Goal: Task Accomplishment & Management: Use online tool/utility

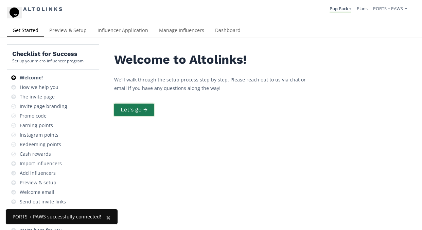
click at [147, 107] on button "Let's go →" at bounding box center [134, 109] width 42 height 15
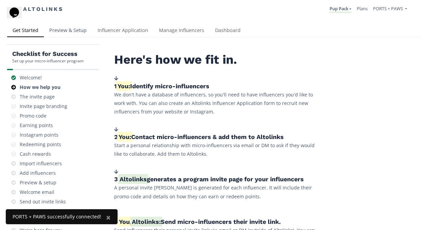
click at [75, 28] on link "Preview & Setup" at bounding box center [68, 31] width 48 height 14
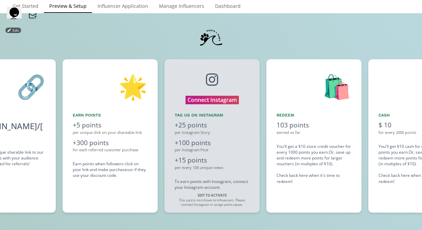
scroll to position [0, 510]
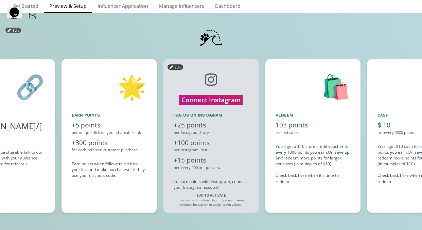
click at [208, 98] on button "Connect Instagram" at bounding box center [211, 100] width 64 height 10
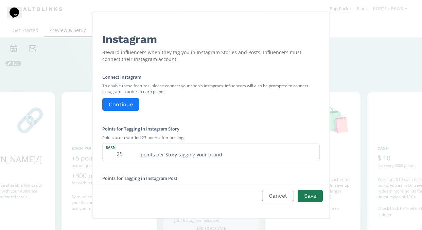
scroll to position [0, 0]
click at [118, 103] on button "Continue" at bounding box center [120, 104] width 39 height 15
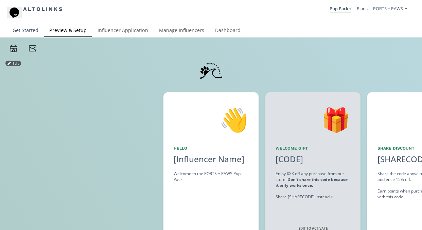
click at [34, 30] on link "Get Started" at bounding box center [25, 31] width 37 height 14
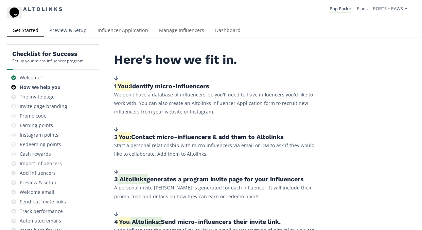
click at [77, 27] on link "Preview & Setup" at bounding box center [68, 31] width 48 height 14
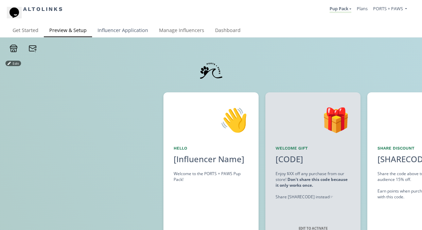
click at [119, 30] on link "Influencer Application" at bounding box center [123, 31] width 62 height 14
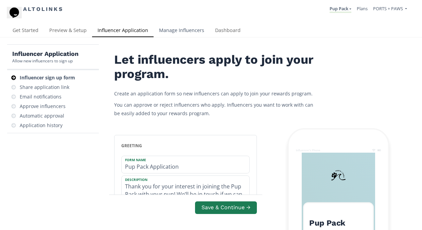
click at [176, 28] on link "Manage Influencers" at bounding box center [182, 31] width 56 height 14
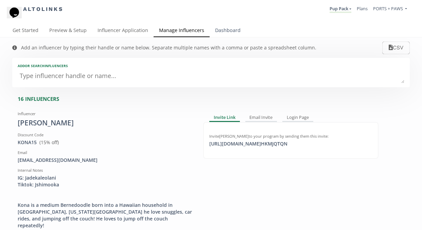
click at [235, 28] on link "Dashboard" at bounding box center [228, 31] width 36 height 14
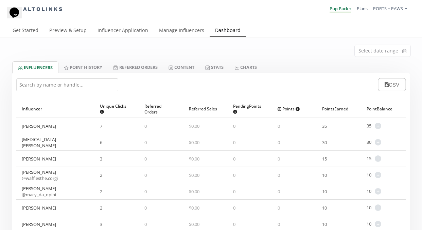
click at [348, 9] on link "Pup Pack" at bounding box center [341, 8] width 22 height 7
click at [333, 26] on link "Pup Pack" at bounding box center [321, 26] width 60 height 13
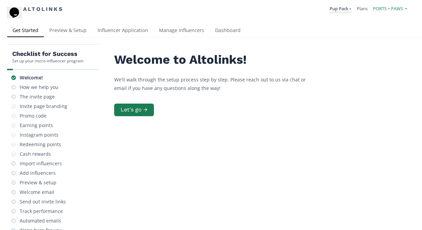
click at [397, 8] on span "PORTS + PAWS" at bounding box center [388, 8] width 30 height 6
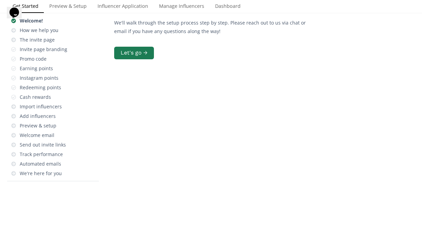
scroll to position [59, 0]
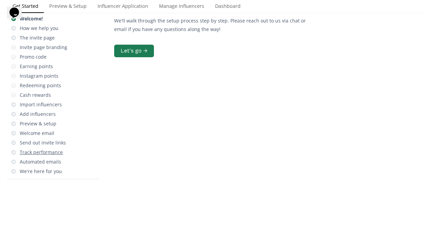
click at [54, 152] on div "Track performance" at bounding box center [41, 152] width 43 height 7
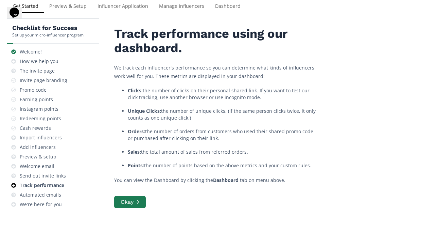
scroll to position [27, 0]
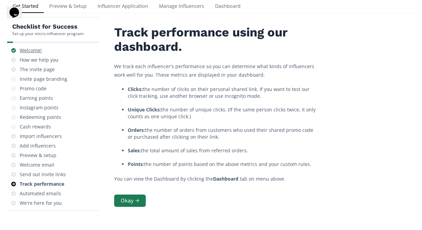
click at [34, 51] on div "Welcome!" at bounding box center [31, 50] width 22 height 7
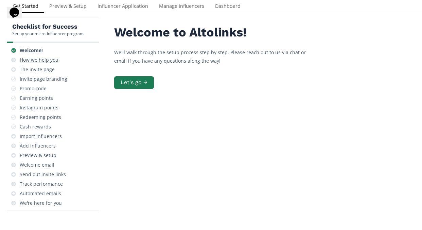
click at [38, 60] on div "How we help you" at bounding box center [39, 59] width 39 height 7
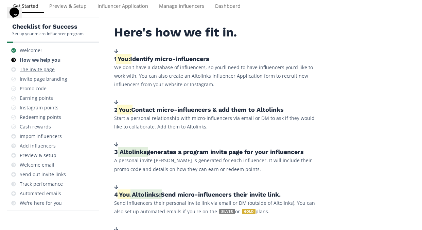
click at [37, 68] on div "The invite page" at bounding box center [37, 69] width 35 height 7
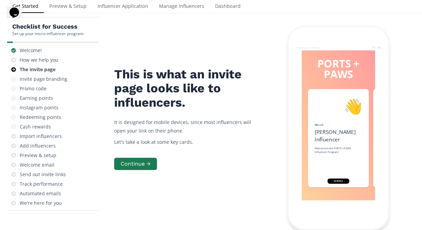
click at [57, 82] on div "Invite page branding" at bounding box center [44, 78] width 48 height 7
click at [44, 77] on div "Invite page branding" at bounding box center [44, 78] width 48 height 7
click at [36, 85] on div "Promo code" at bounding box center [53, 89] width 86 height 10
click at [44, 136] on div "Import influencers" at bounding box center [41, 136] width 42 height 7
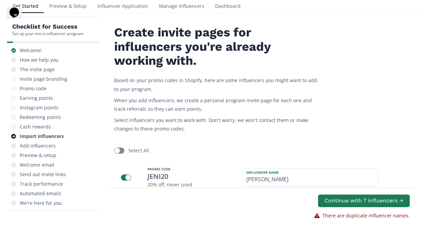
scroll to position [97, 0]
click at [44, 142] on div "Add influencers" at bounding box center [38, 145] width 36 height 7
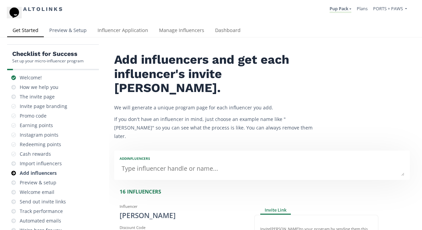
click at [73, 30] on link "Preview & Setup" at bounding box center [68, 31] width 48 height 14
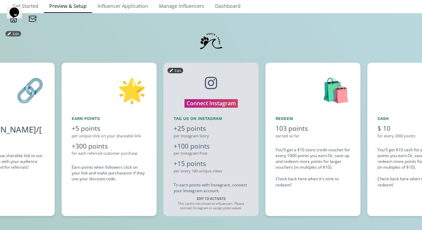
scroll to position [40, 0]
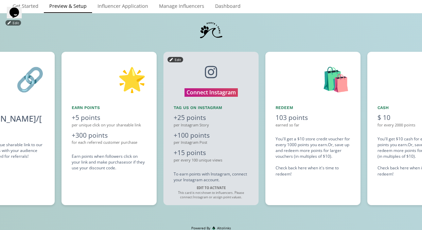
click at [215, 188] on strong "EDIT TO ACTIVATE" at bounding box center [211, 187] width 29 height 4
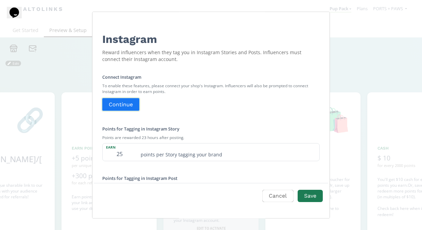
scroll to position [0, 0]
click at [124, 102] on button "Continue" at bounding box center [120, 104] width 39 height 15
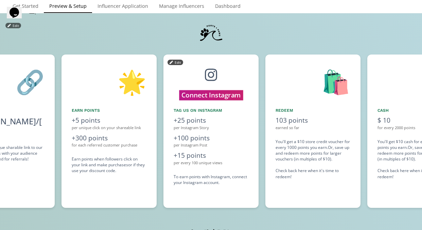
scroll to position [36, 0]
